Goal: Task Accomplishment & Management: Manage account settings

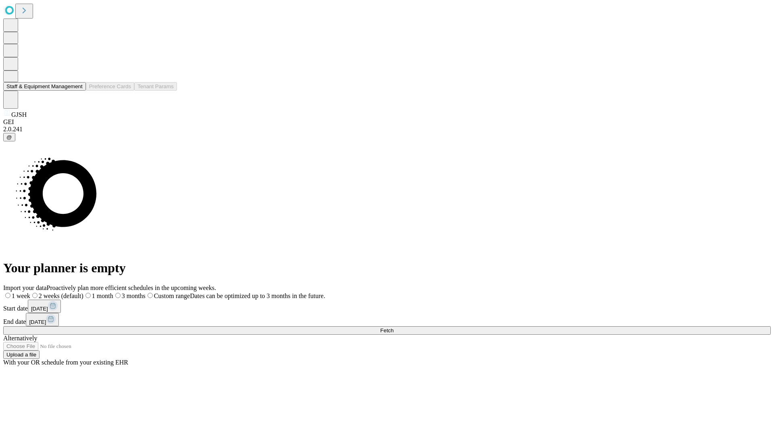
click at [75, 91] on button "Staff & Equipment Management" at bounding box center [44, 86] width 83 height 8
